Goal: Information Seeking & Learning: Understand process/instructions

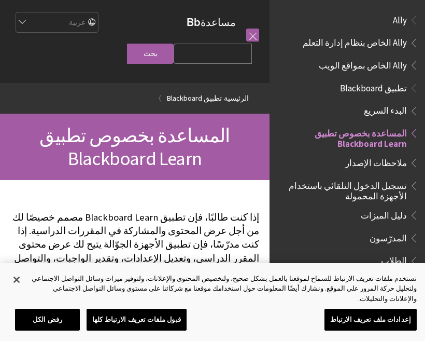
scroll to position [129, 0]
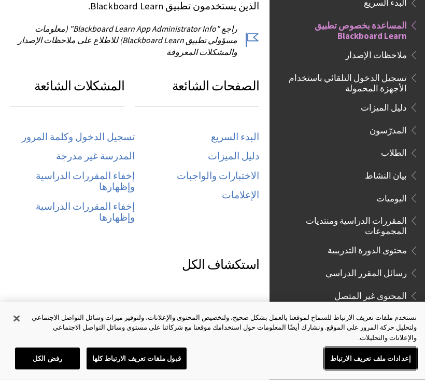
scroll to position [525, 0]
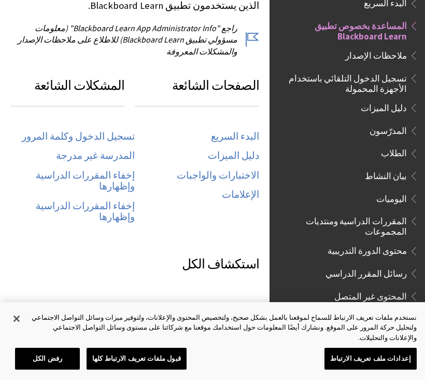
click at [410, 147] on span "Book outline for Blackboard App Help" at bounding box center [412, 151] width 11 height 13
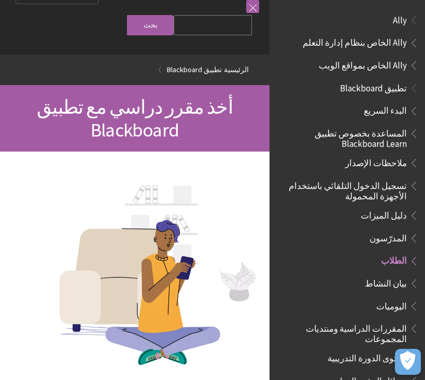
click at [405, 134] on span "المساعدة بخصوص تطبيق Blackboard Learn" at bounding box center [344, 137] width 125 height 24
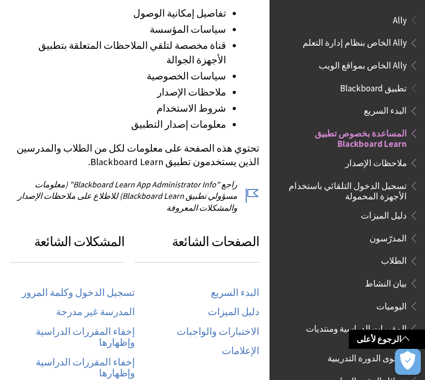
click at [404, 186] on span "تسجيل الدخول التلقائي باستخدام الأجهزة المحمولة" at bounding box center [344, 189] width 125 height 24
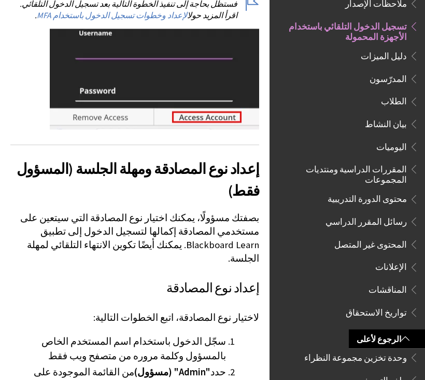
scroll to position [1570, 0]
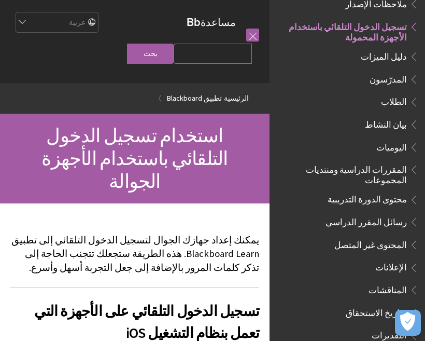
scroll to position [1596, 0]
